Goal: Navigation & Orientation: Go to known website

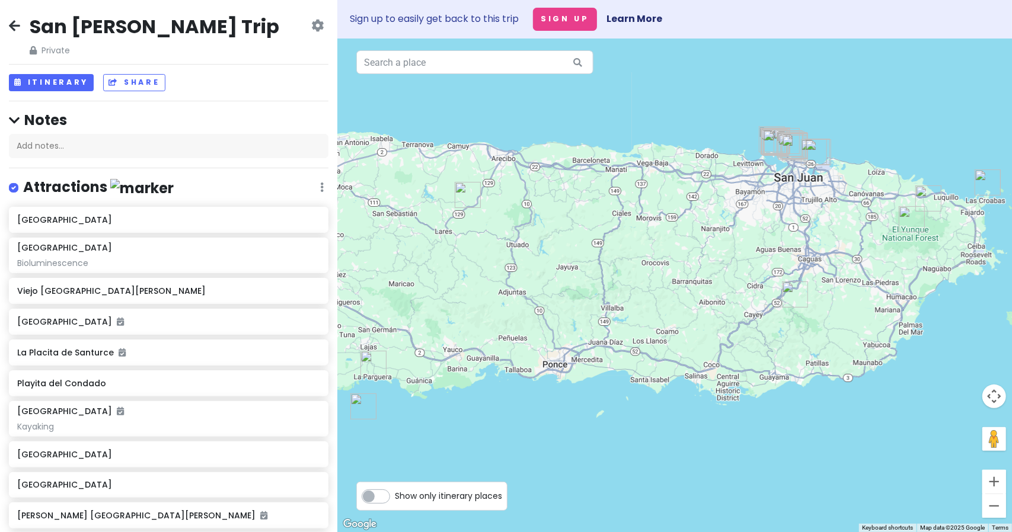
click at [5, 21] on div "San [PERSON_NAME] Trip Private Change Dates Make a Copy Delete Trip Go Pro ⚡️ G…" at bounding box center [168, 266] width 337 height 532
click at [9, 24] on icon at bounding box center [14, 25] width 11 height 9
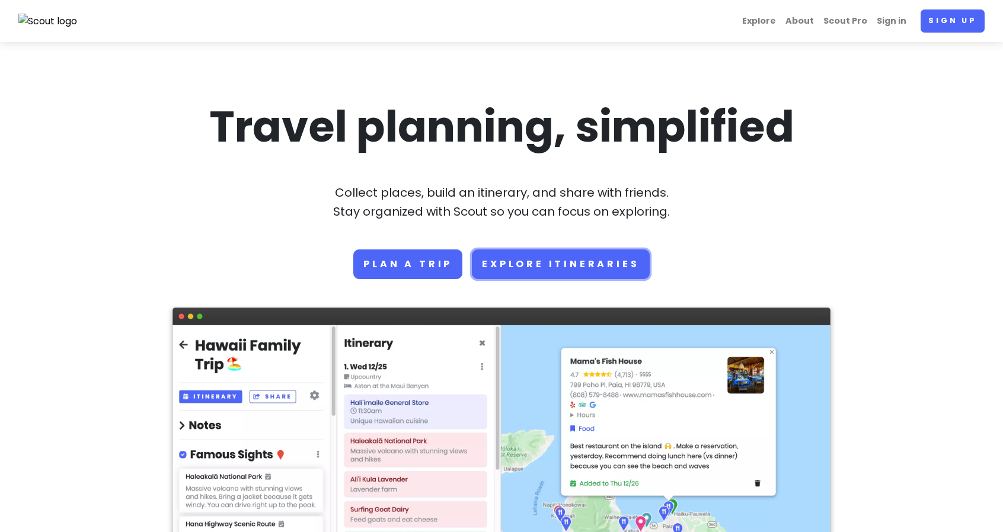
click at [509, 275] on link "Explore Itineraries" at bounding box center [560, 265] width 177 height 30
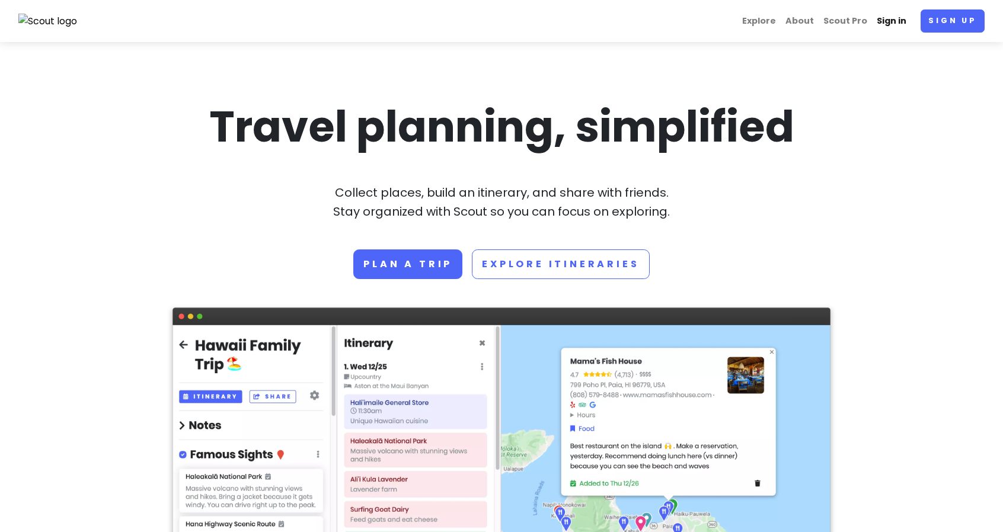
click at [899, 23] on link "Sign in" at bounding box center [891, 20] width 39 height 23
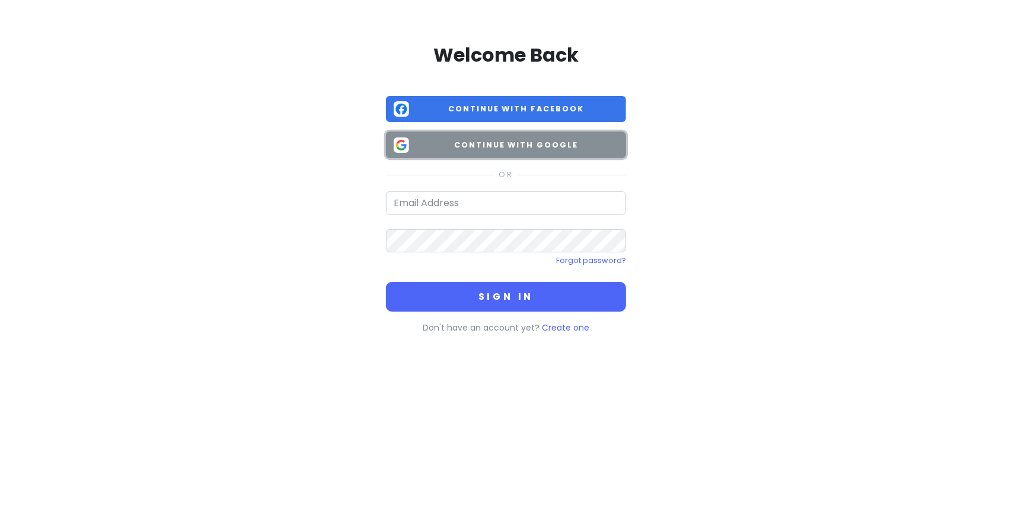
click at [531, 148] on span "Continue with Google" at bounding box center [516, 145] width 205 height 12
